Goal: Obtain resource: Download file/media

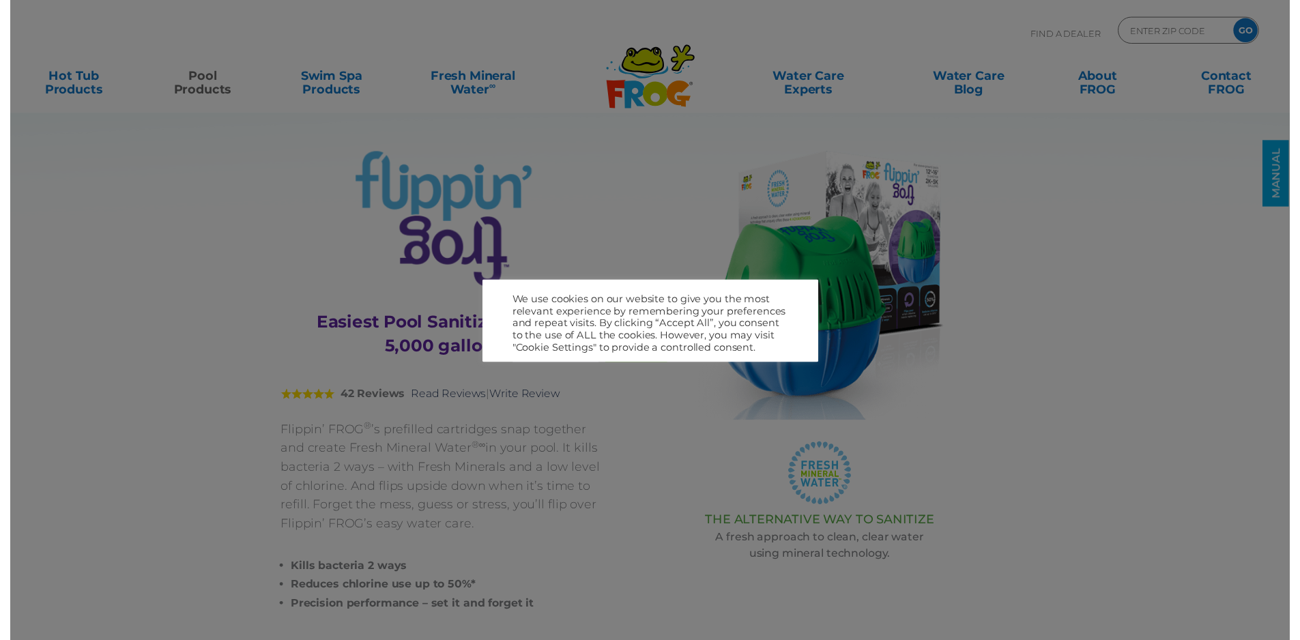
scroll to position [136, 0]
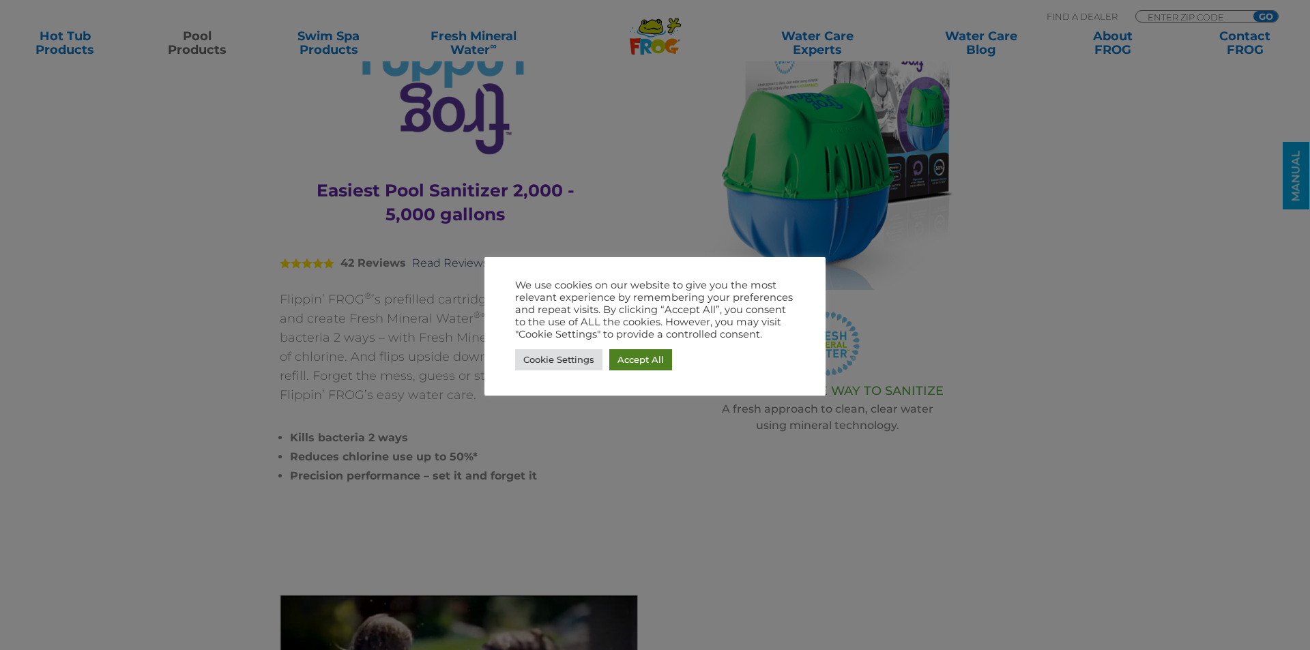
click at [636, 362] on link "Accept All" at bounding box center [640, 359] width 63 height 21
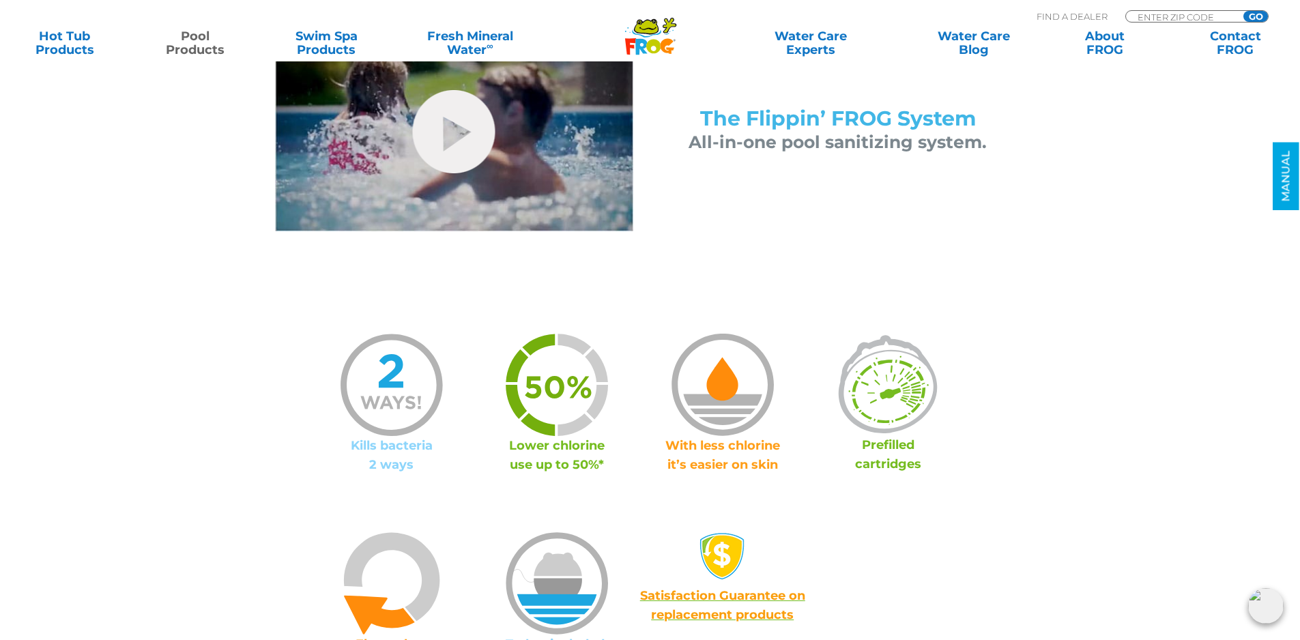
scroll to position [1092, 0]
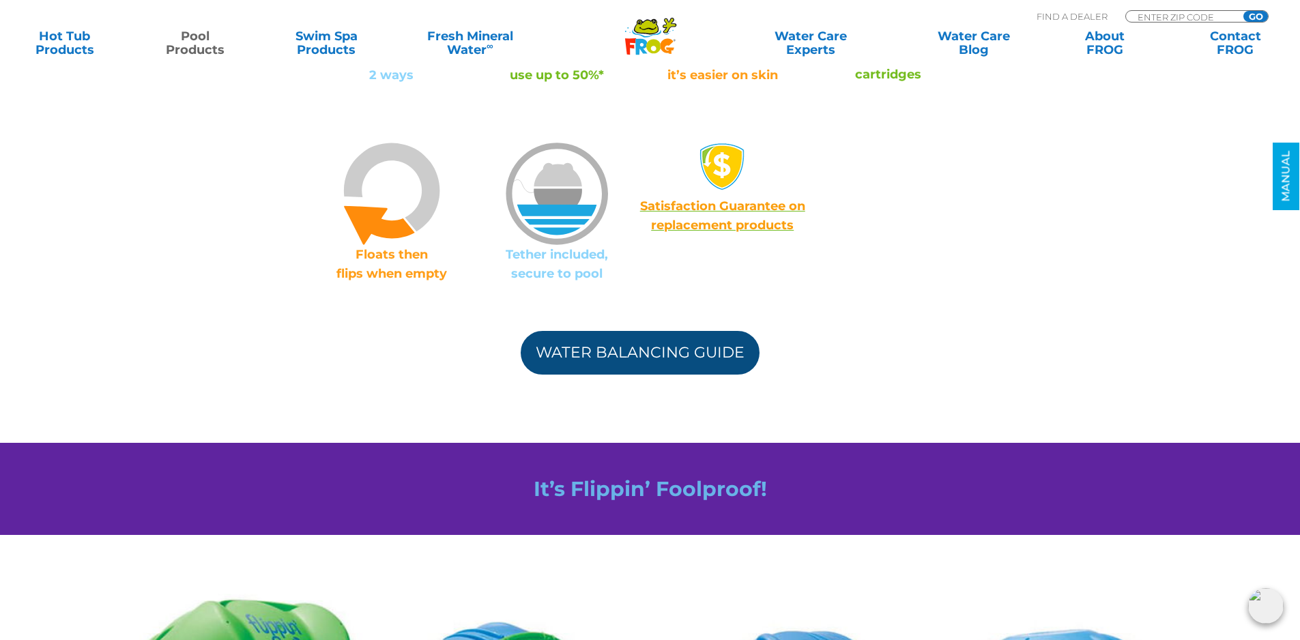
click at [665, 360] on link "Water Balancing Guide" at bounding box center [640, 353] width 239 height 44
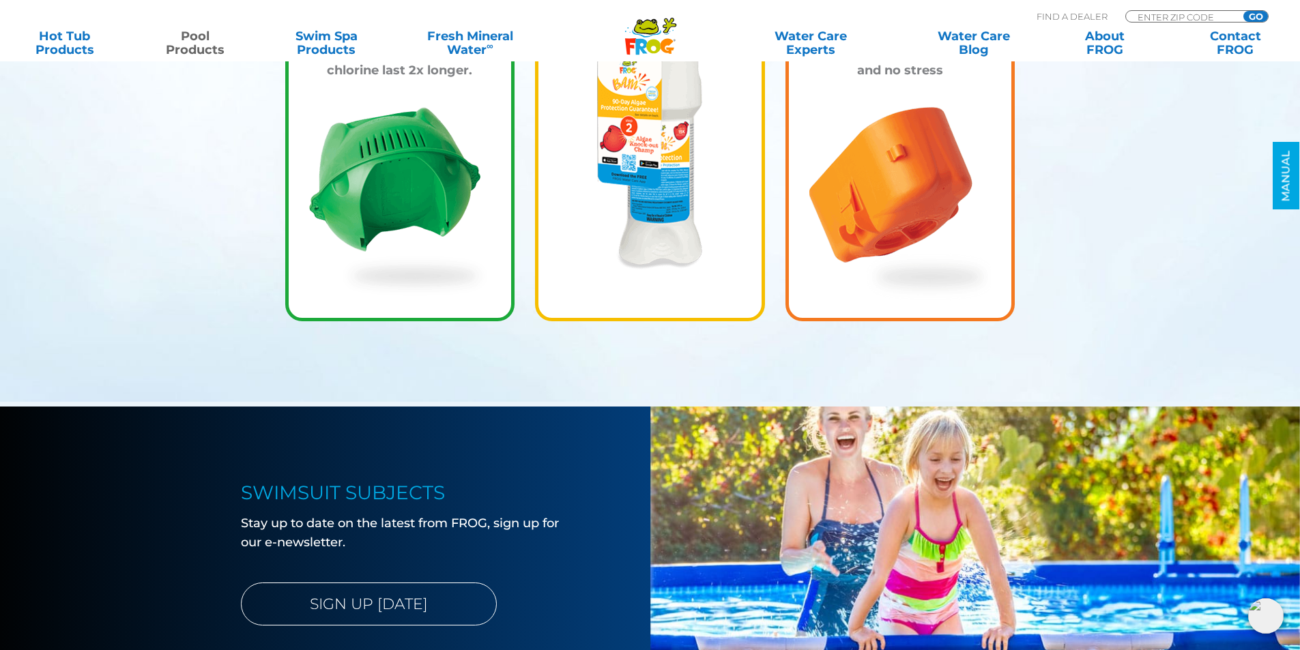
scroll to position [2115, 0]
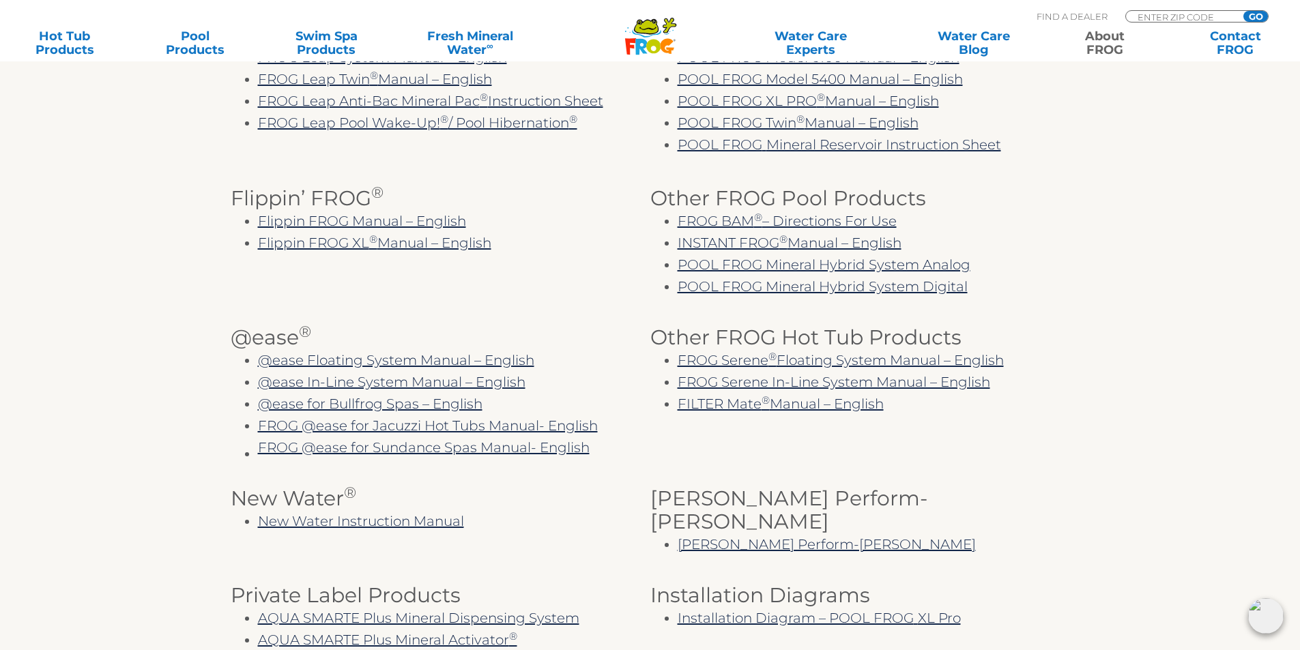
scroll to position [478, 0]
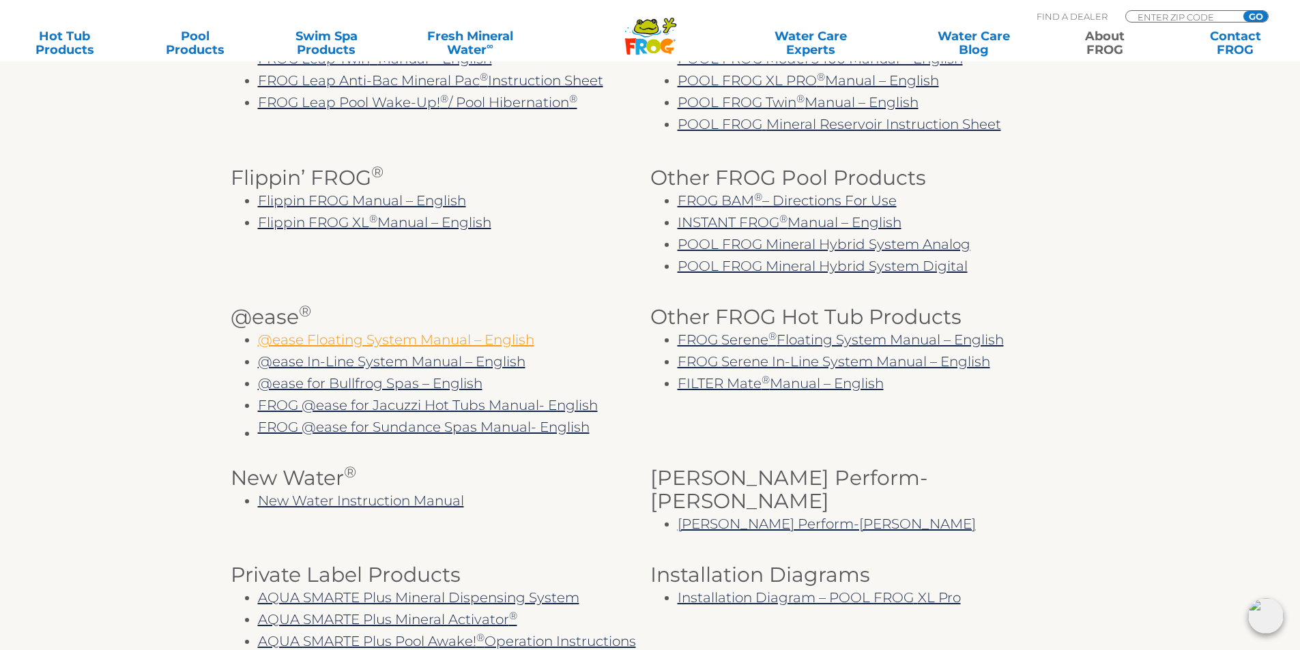
click at [393, 343] on link "@ease Floating System Manual – English" at bounding box center [396, 340] width 276 height 16
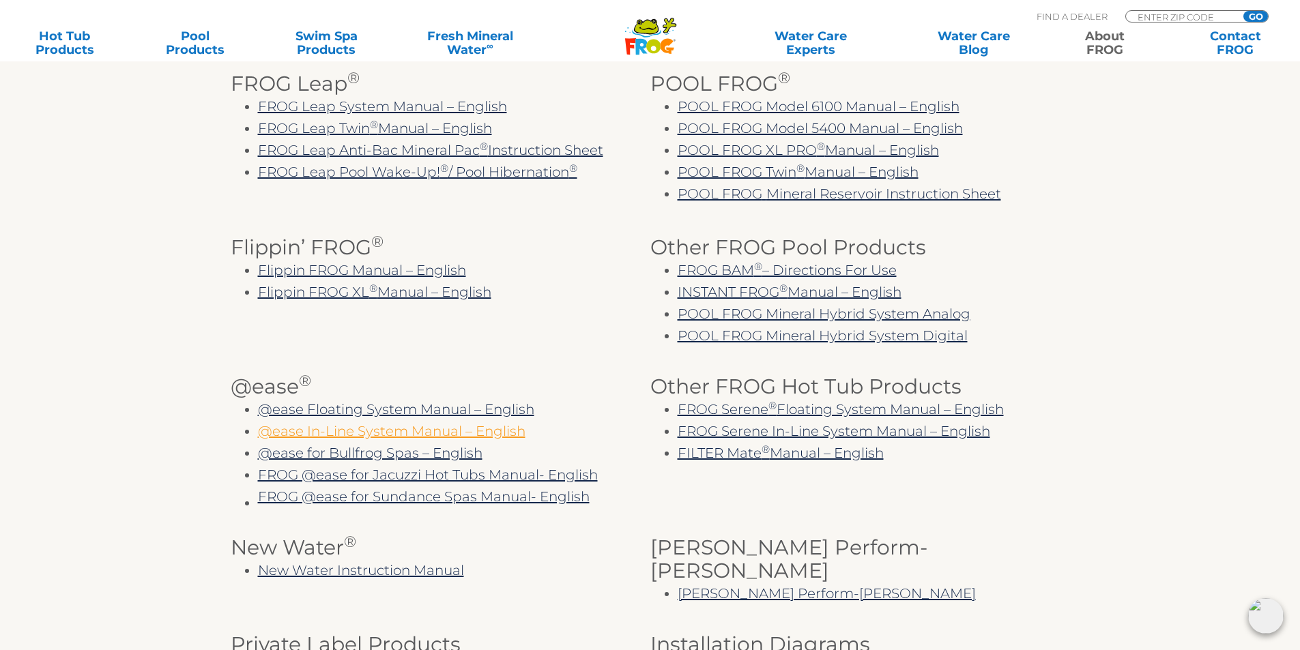
scroll to position [409, 0]
click at [441, 409] on link "@ease Floating System Manual – English" at bounding box center [396, 408] width 276 height 16
